Goal: Information Seeking & Learning: Learn about a topic

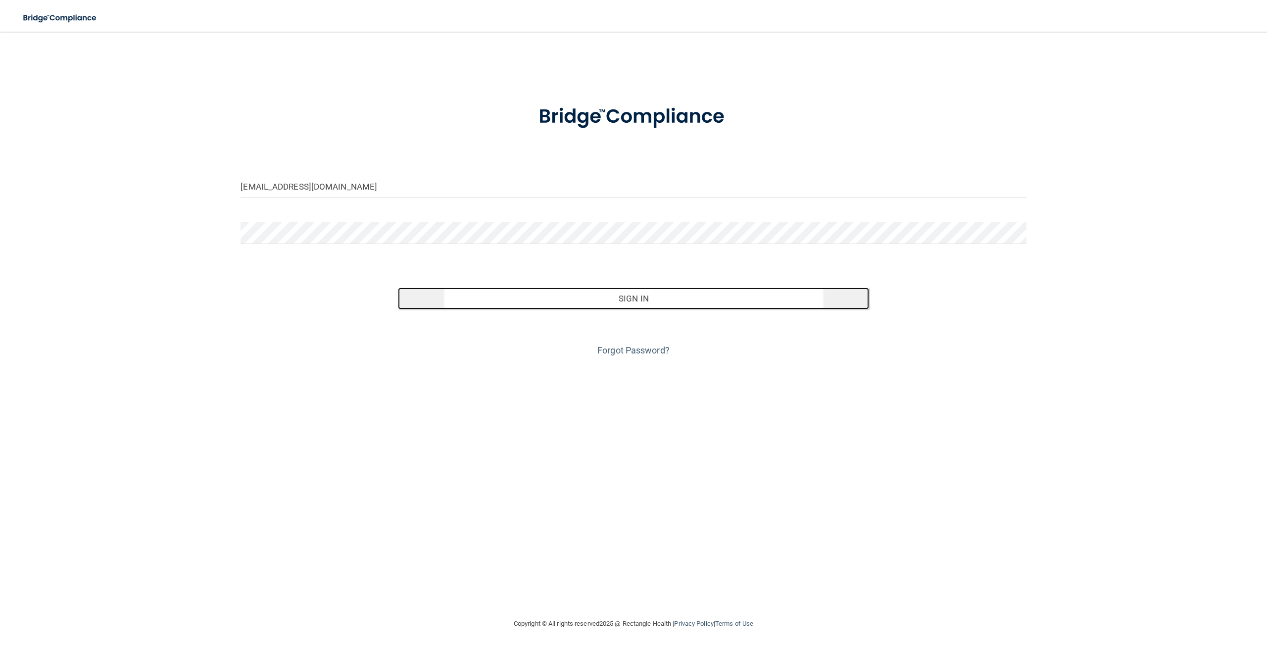
click at [642, 306] on button "Sign In" at bounding box center [633, 298] width 471 height 22
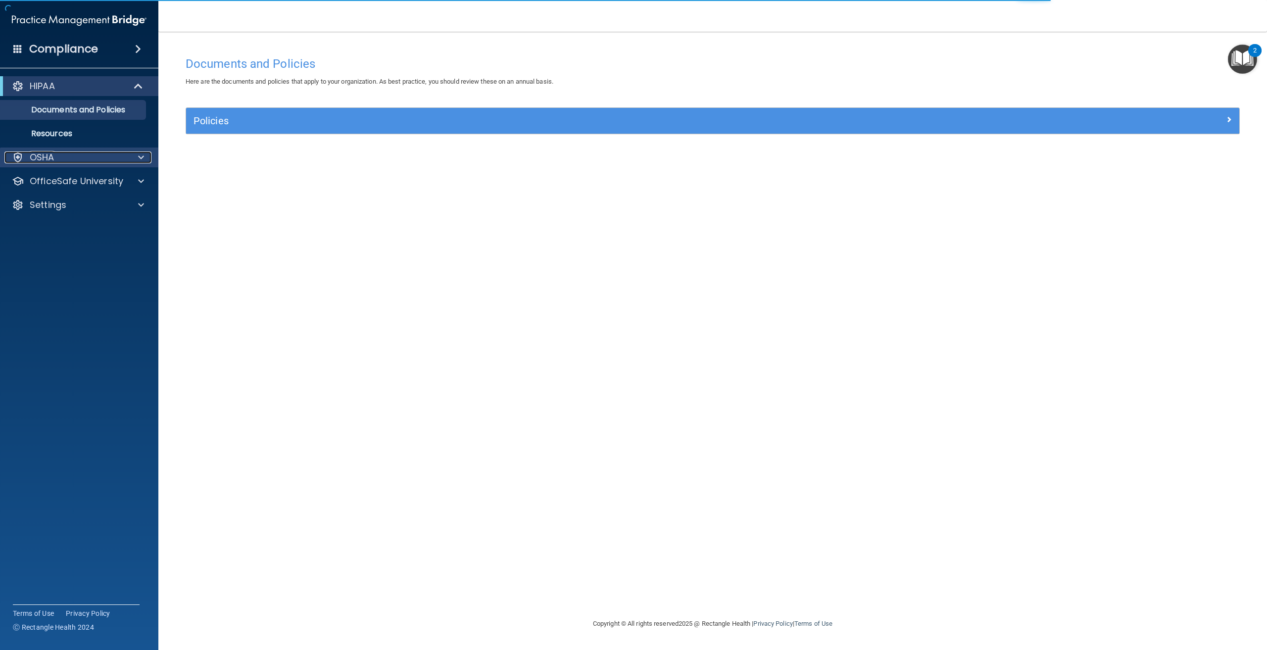
click at [64, 159] on div "OSHA" at bounding box center [65, 157] width 123 height 12
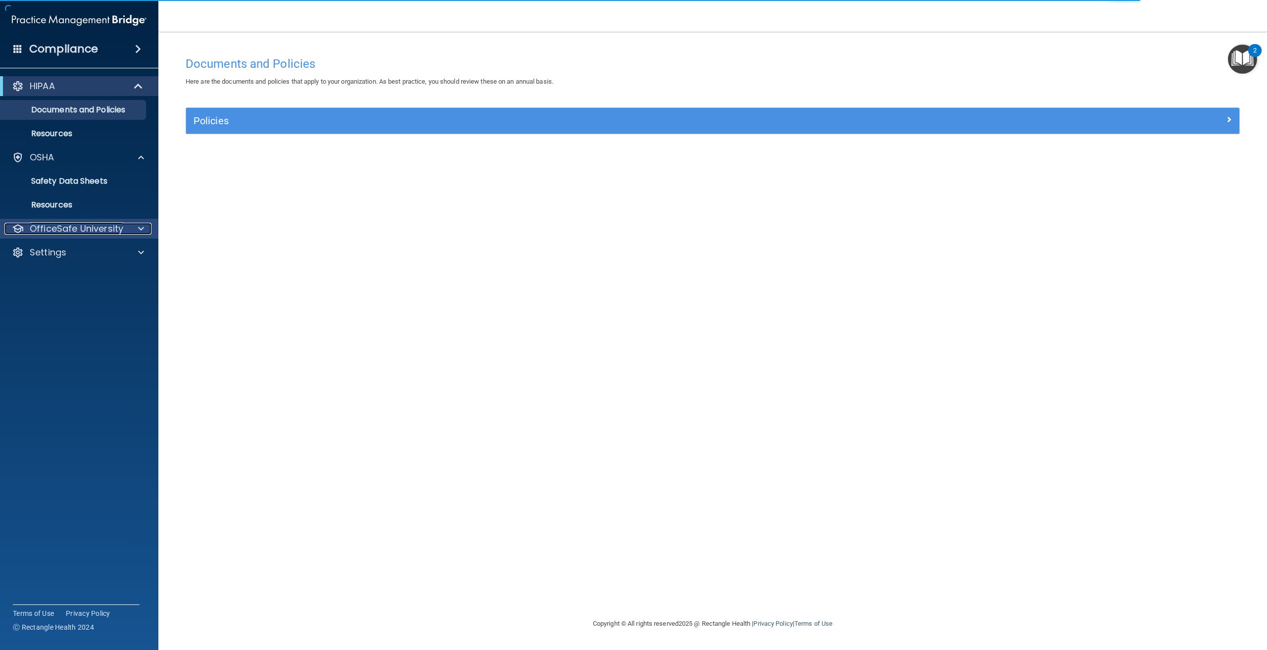
click at [50, 231] on p "OfficeSafe University" at bounding box center [77, 229] width 94 height 12
click at [81, 279] on p "OSHA Training" at bounding box center [46, 276] width 80 height 10
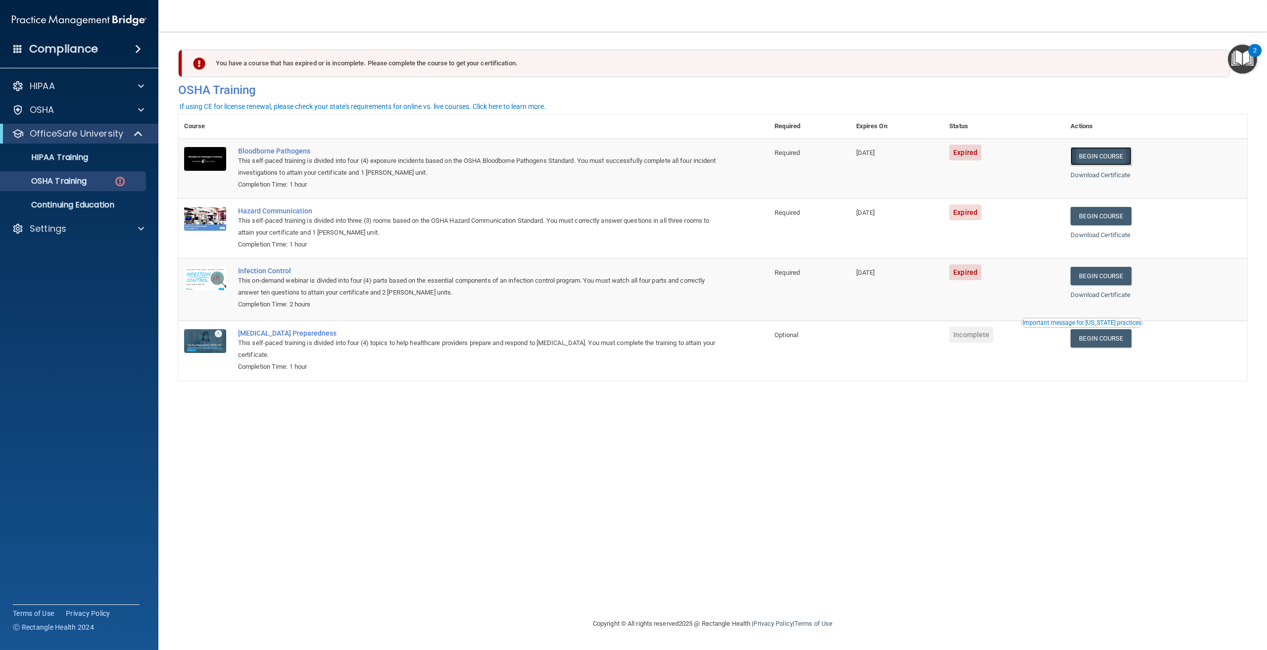
click at [1097, 150] on link "Begin Course" at bounding box center [1100, 156] width 60 height 18
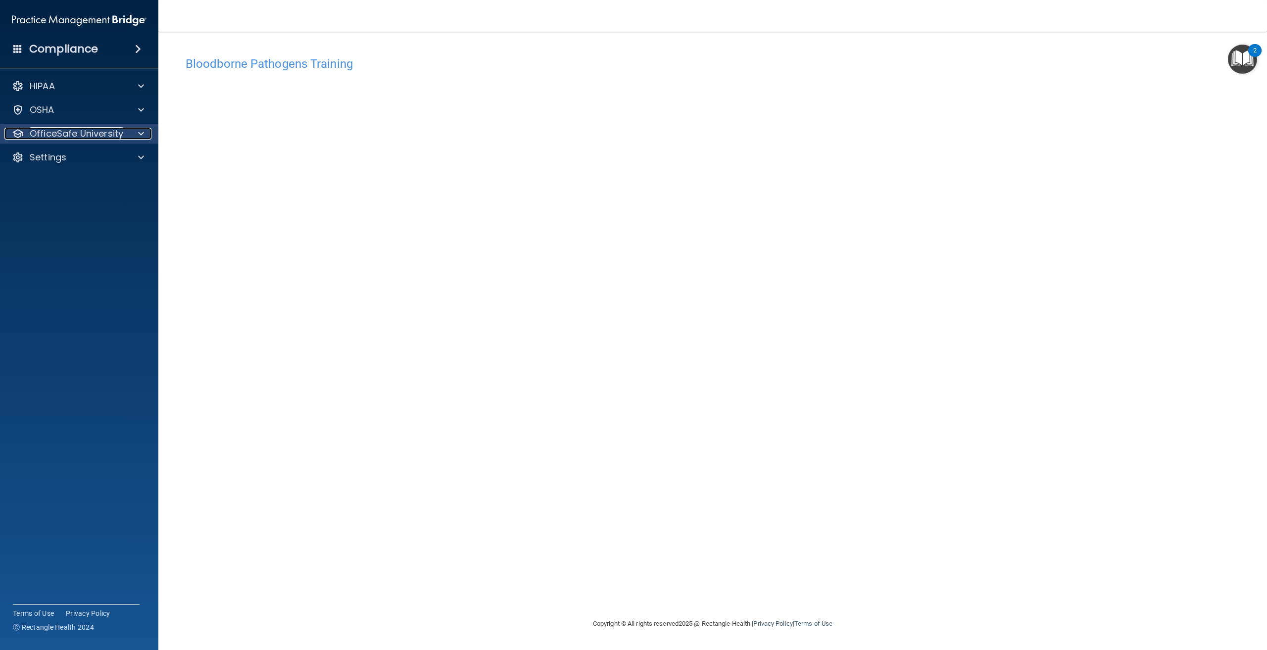
click at [101, 138] on p "OfficeSafe University" at bounding box center [77, 134] width 94 height 12
click at [95, 182] on div "OSHA Training" at bounding box center [73, 181] width 135 height 10
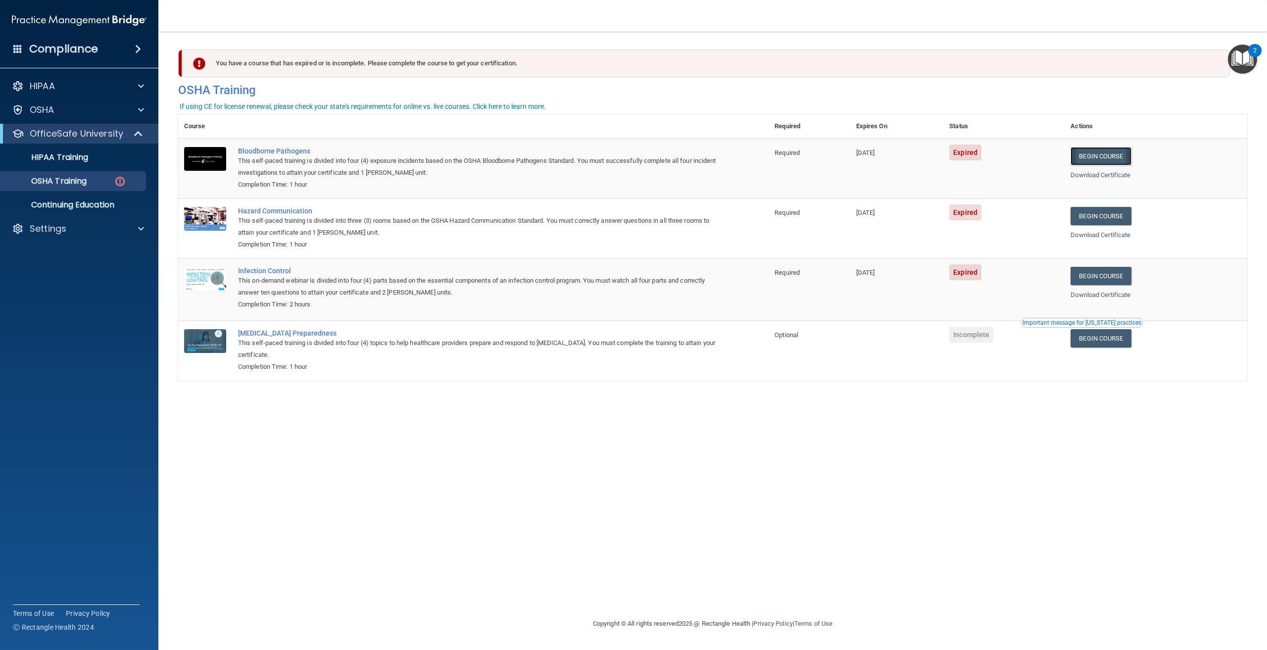
click at [1113, 156] on link "Begin Course" at bounding box center [1100, 156] width 60 height 18
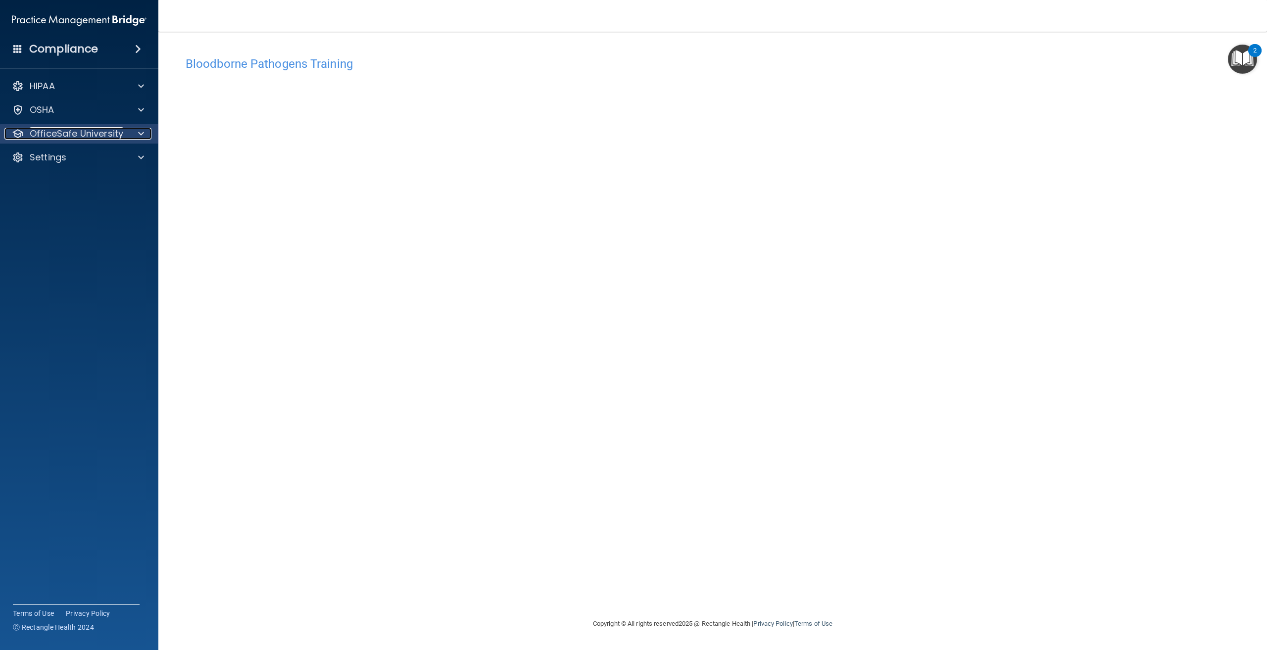
click at [100, 128] on p "OfficeSafe University" at bounding box center [77, 134] width 94 height 12
click at [113, 187] on link "OSHA Training" at bounding box center [68, 181] width 156 height 20
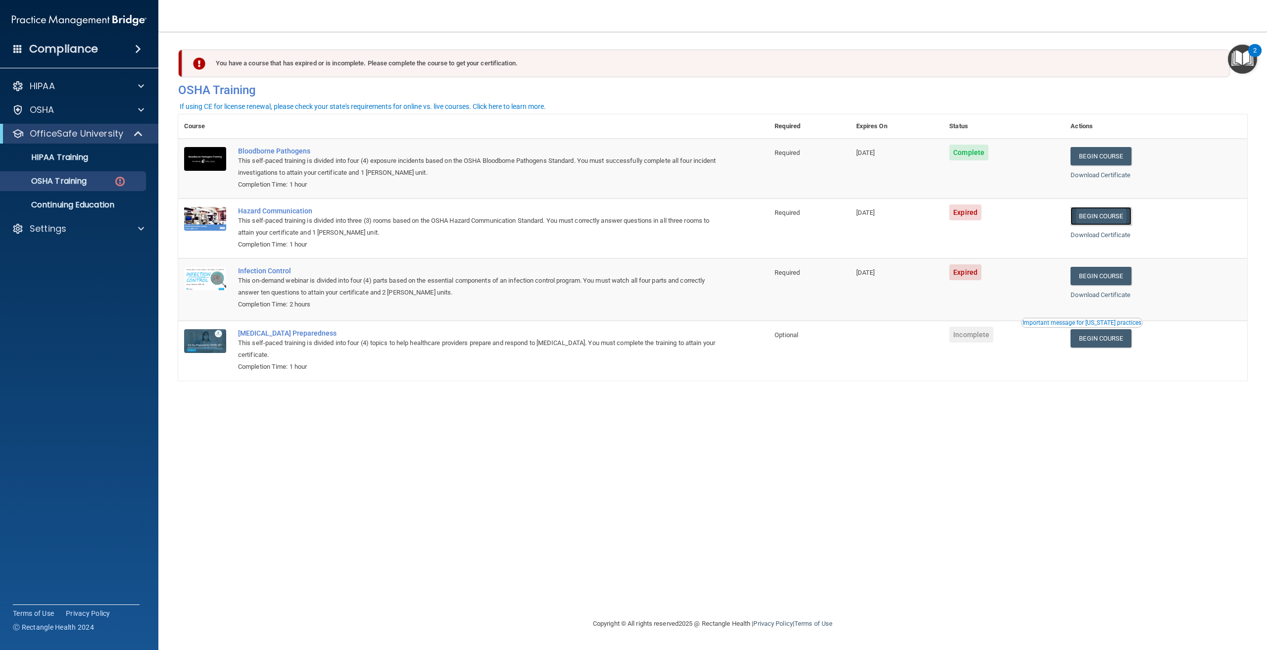
click at [1128, 223] on link "Begin Course" at bounding box center [1100, 216] width 60 height 18
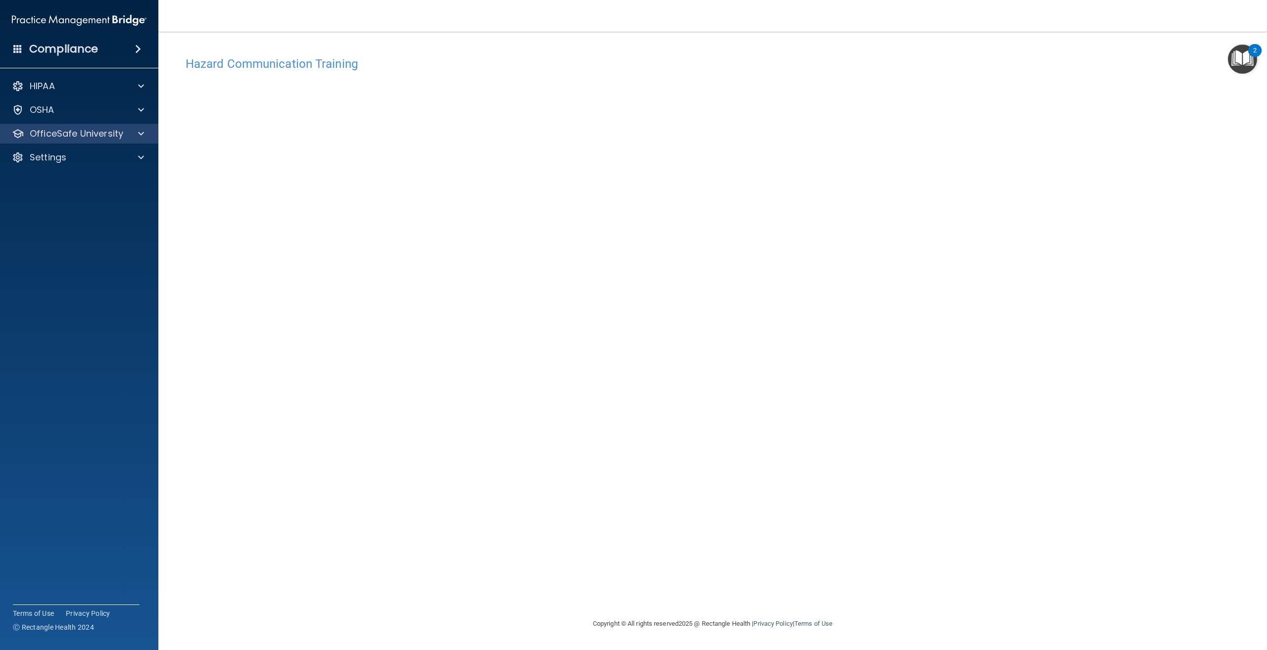
click at [104, 141] on div "OfficeSafe University" at bounding box center [79, 134] width 159 height 20
click at [136, 131] on div at bounding box center [139, 134] width 25 height 12
click at [119, 175] on img at bounding box center [120, 181] width 12 height 12
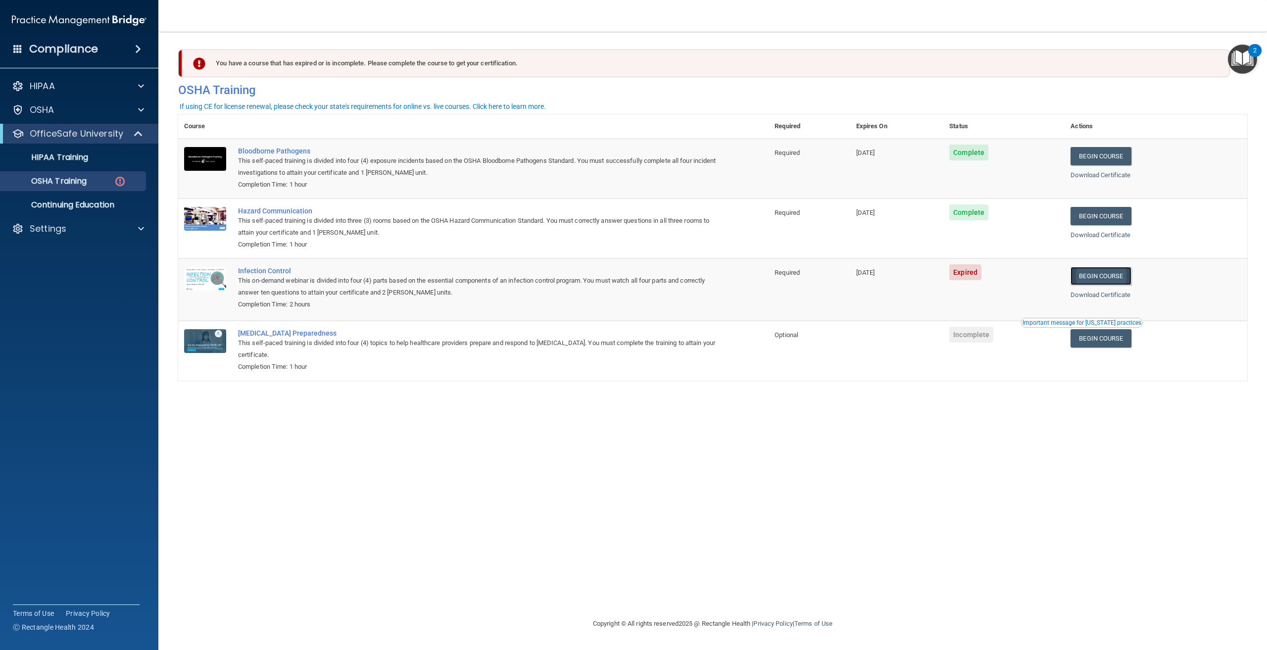
click at [1109, 275] on link "Begin Course" at bounding box center [1100, 276] width 60 height 18
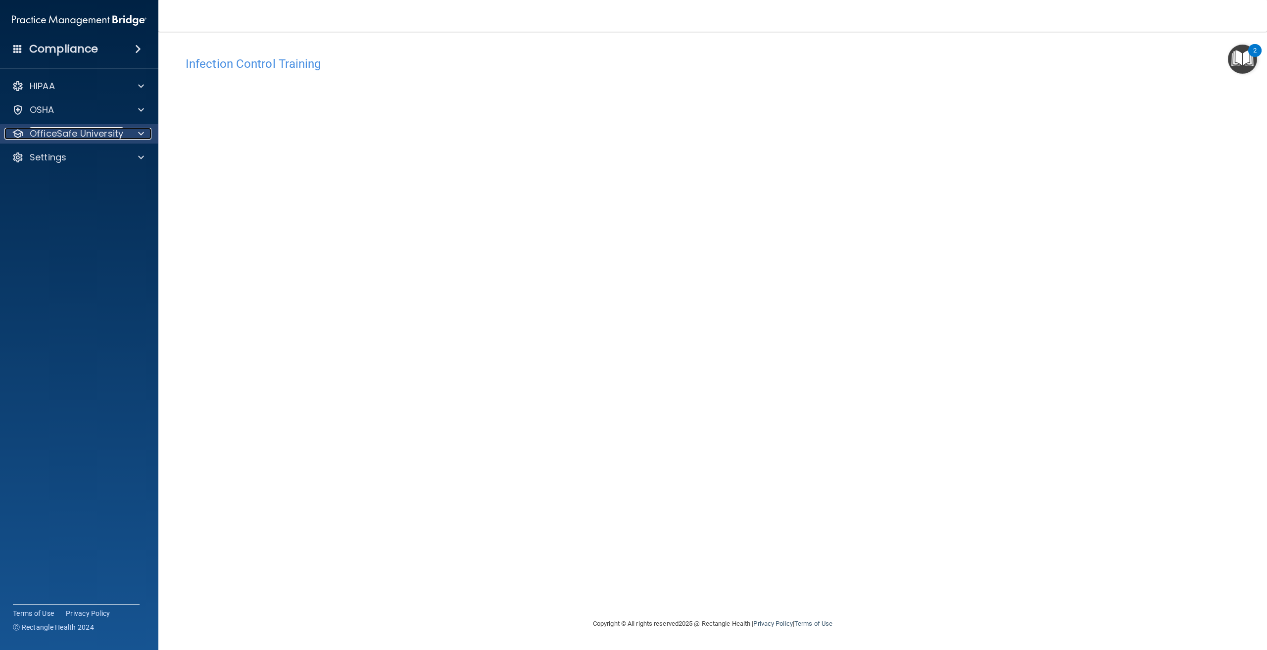
click at [94, 139] on p "OfficeSafe University" at bounding box center [77, 134] width 94 height 12
click at [94, 182] on div "OSHA Training" at bounding box center [73, 181] width 135 height 10
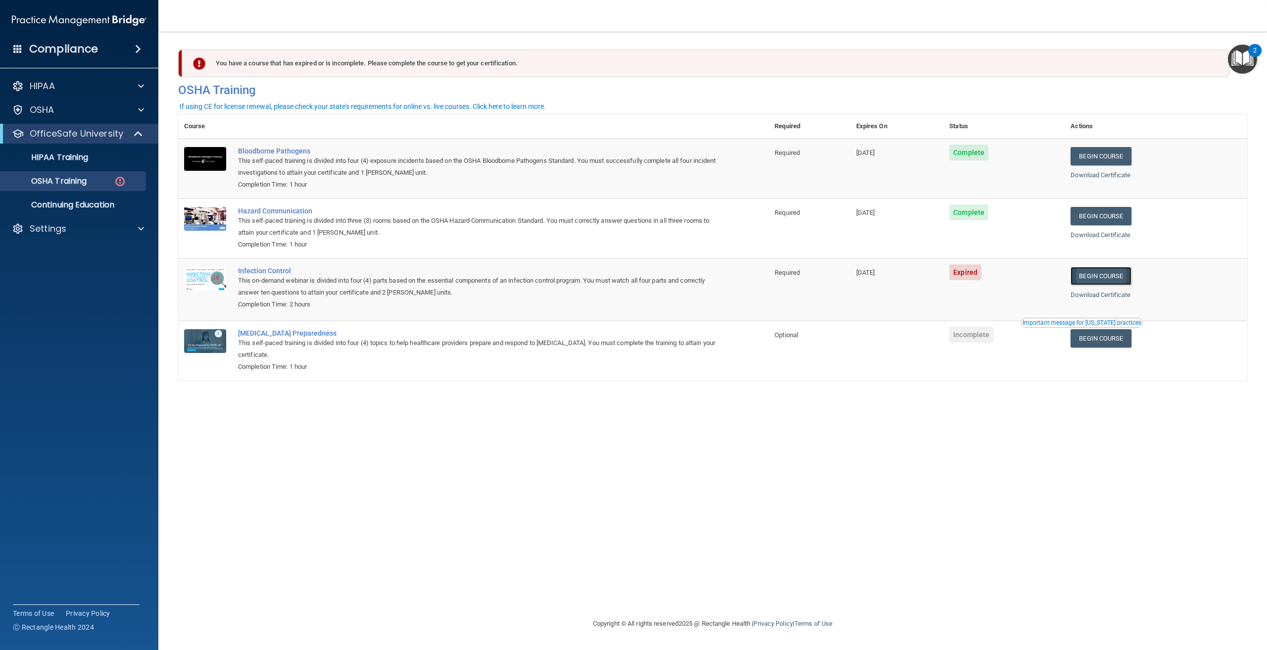
click at [1116, 277] on link "Begin Course" at bounding box center [1100, 276] width 60 height 18
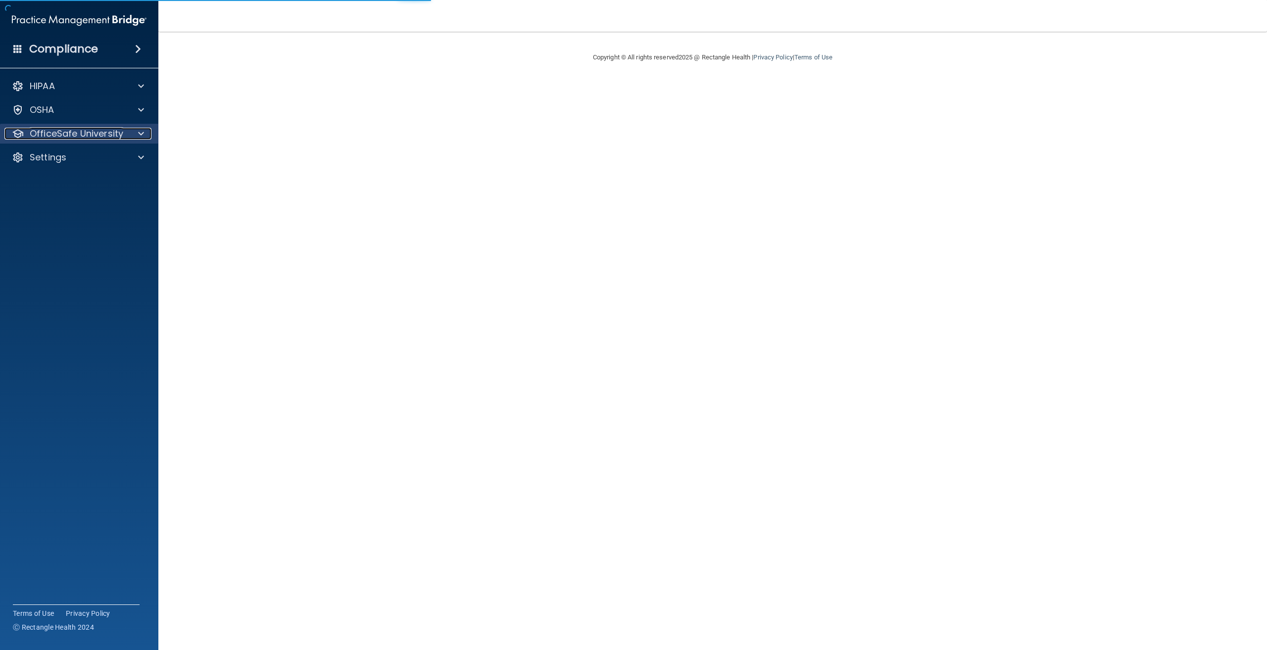
click at [87, 134] on p "OfficeSafe University" at bounding box center [77, 134] width 94 height 12
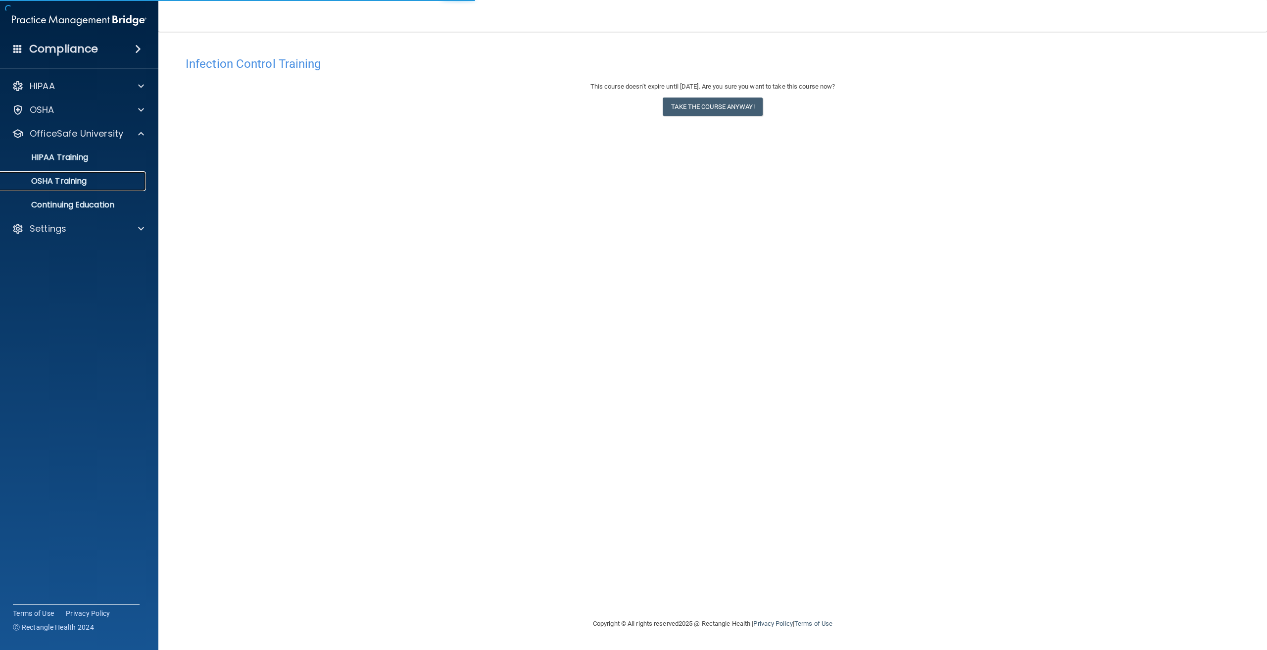
click at [93, 182] on div "OSHA Training" at bounding box center [73, 181] width 135 height 10
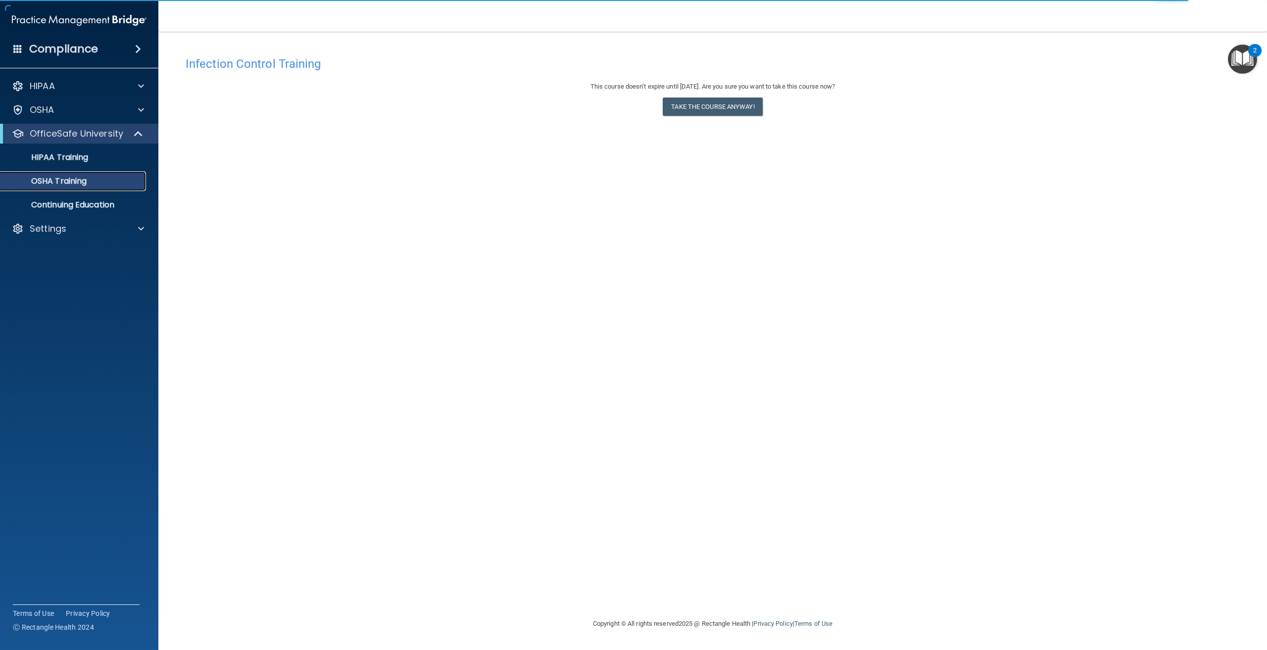
click at [44, 183] on p "OSHA Training" at bounding box center [46, 181] width 80 height 10
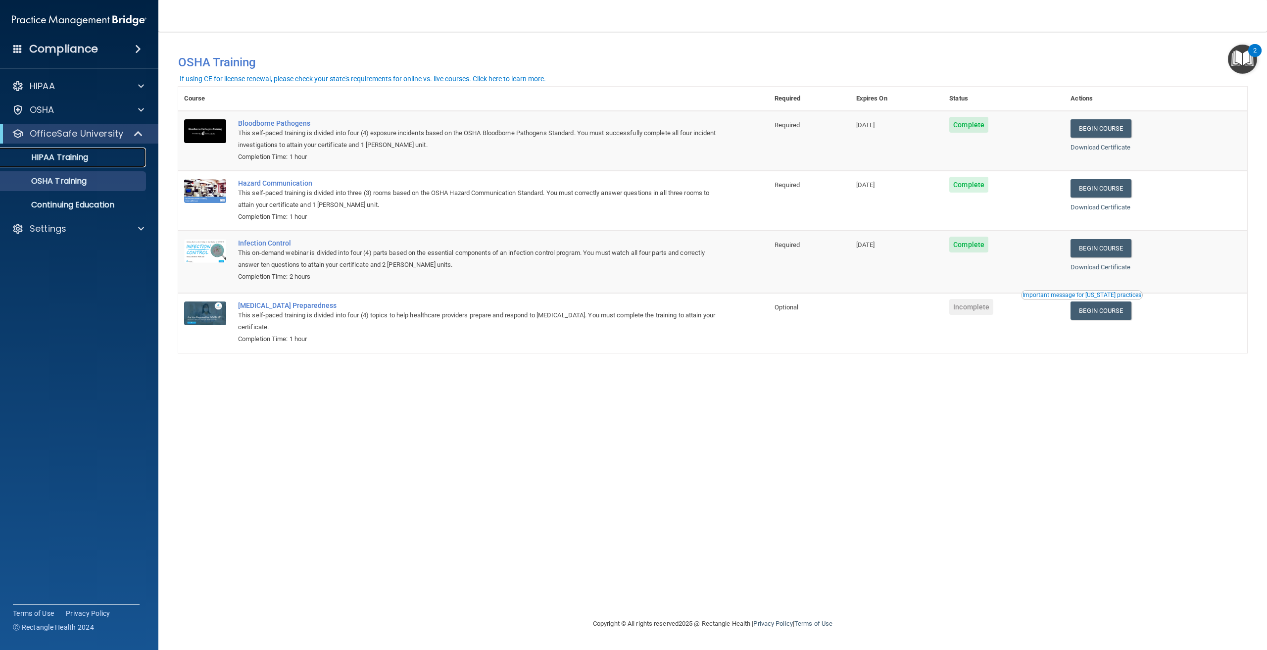
click at [55, 162] on p "HIPAA Training" at bounding box center [47, 157] width 82 height 10
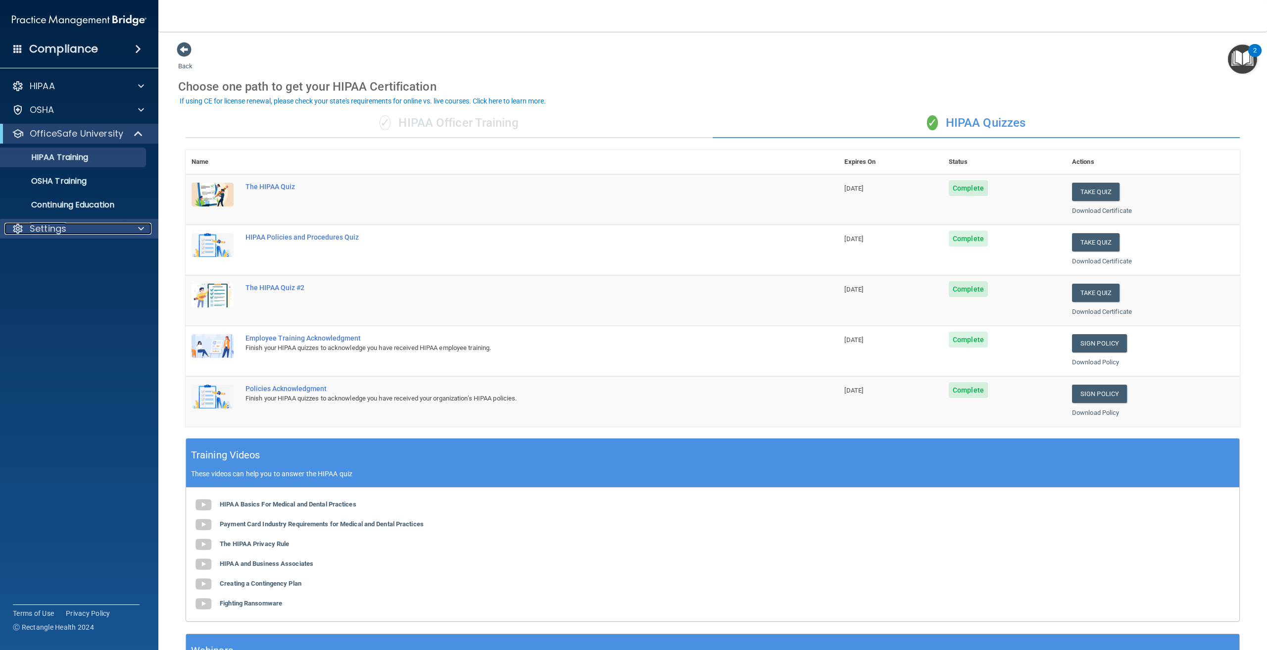
click at [80, 234] on div "Settings" at bounding box center [65, 229] width 123 height 12
click at [77, 272] on p "Sign Out" at bounding box center [73, 276] width 135 height 10
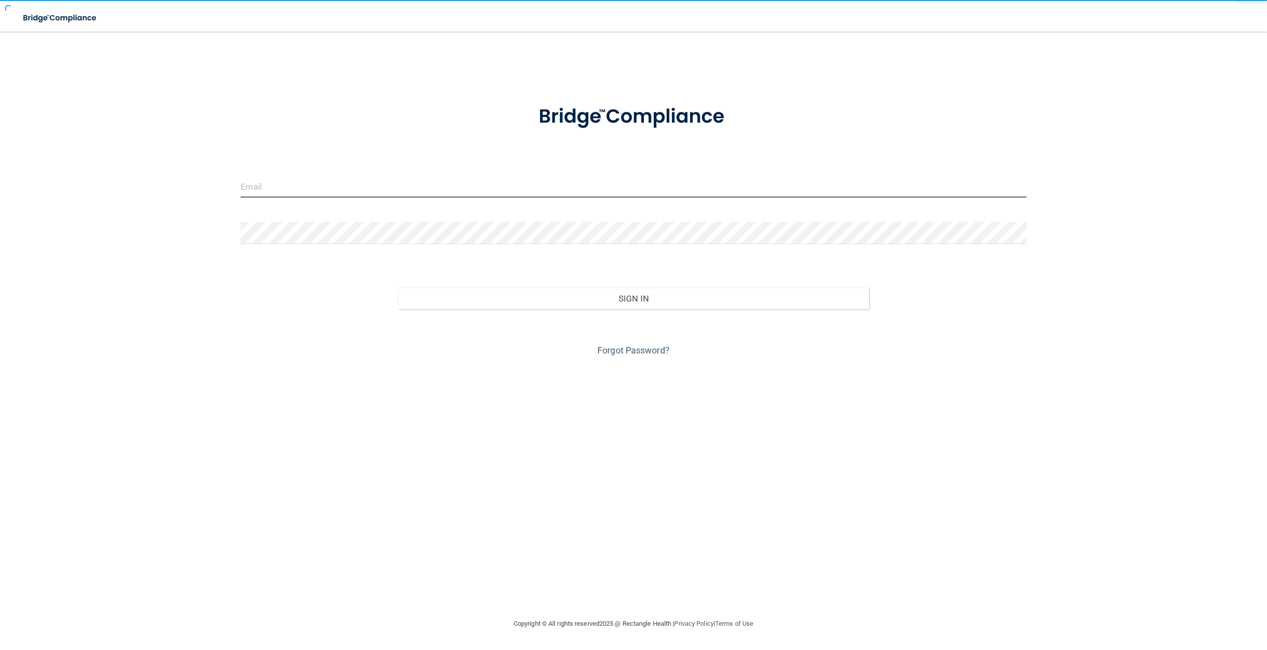
type input "[EMAIL_ADDRESS][DOMAIN_NAME]"
